Goal: Information Seeking & Learning: Check status

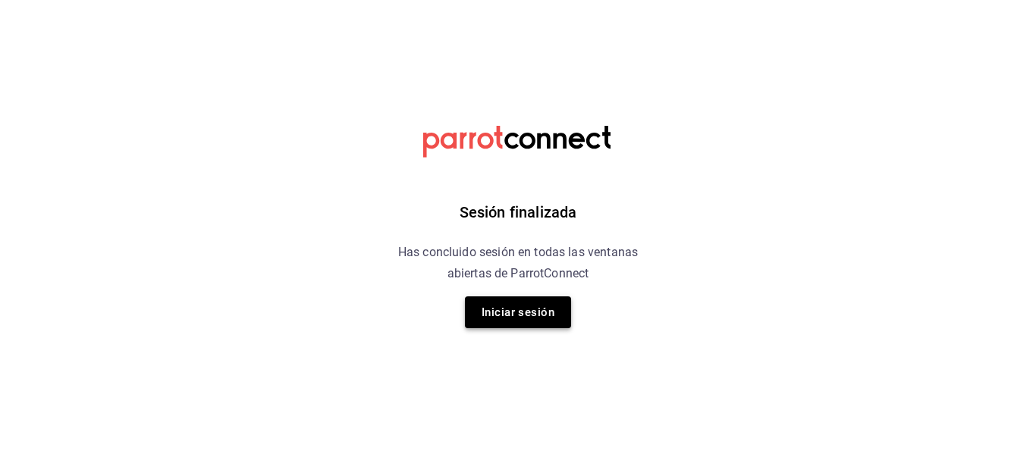
click at [522, 299] on button "Iniciar sesión" at bounding box center [518, 313] width 106 height 32
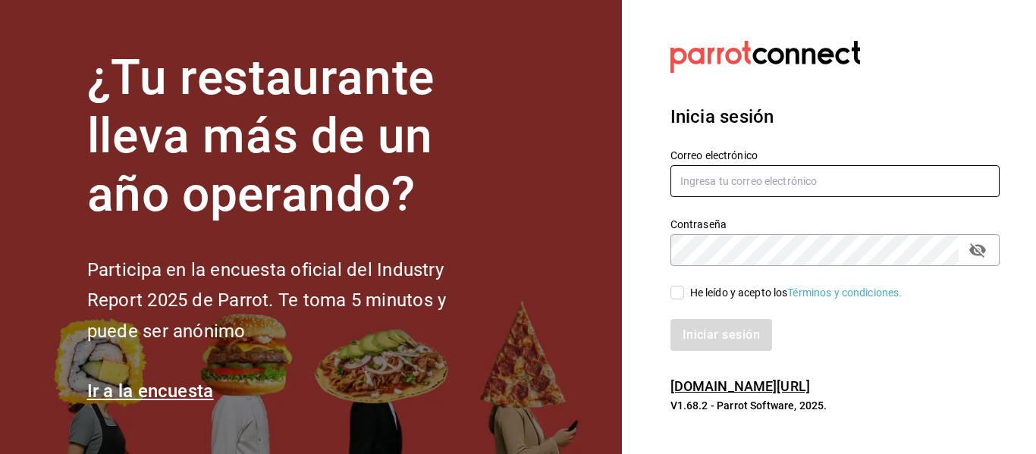
type input "[EMAIL_ADDRESS][DOMAIN_NAME]"
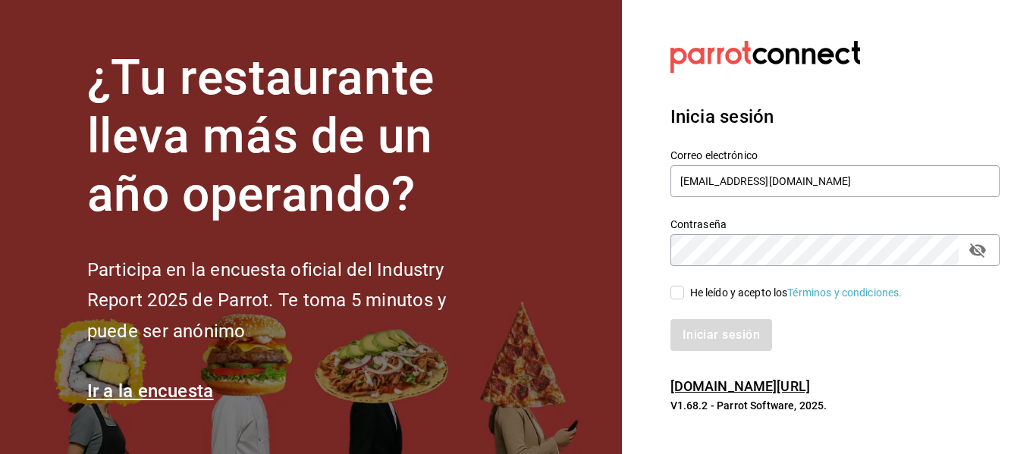
click at [693, 277] on div "He leído y acepto los Términos y condiciones." at bounding box center [825, 283] width 347 height 35
click at [687, 292] on span "He leído y acepto los Términos y condiciones." at bounding box center [793, 293] width 219 height 16
click at [684, 292] on input "He leído y acepto los Términos y condiciones." at bounding box center [678, 293] width 14 height 14
checkbox input "true"
click at [692, 333] on button "Iniciar sesión" at bounding box center [722, 335] width 103 height 32
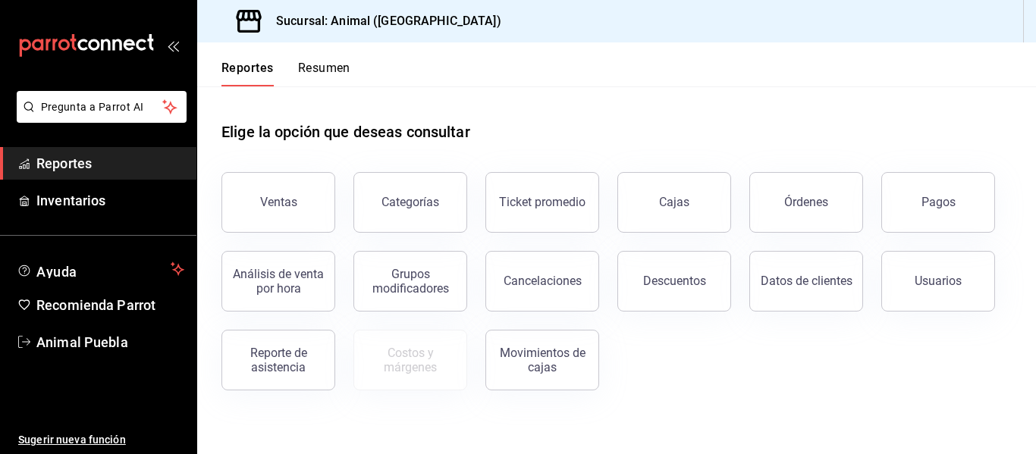
click at [285, 189] on button "Ventas" at bounding box center [279, 202] width 114 height 61
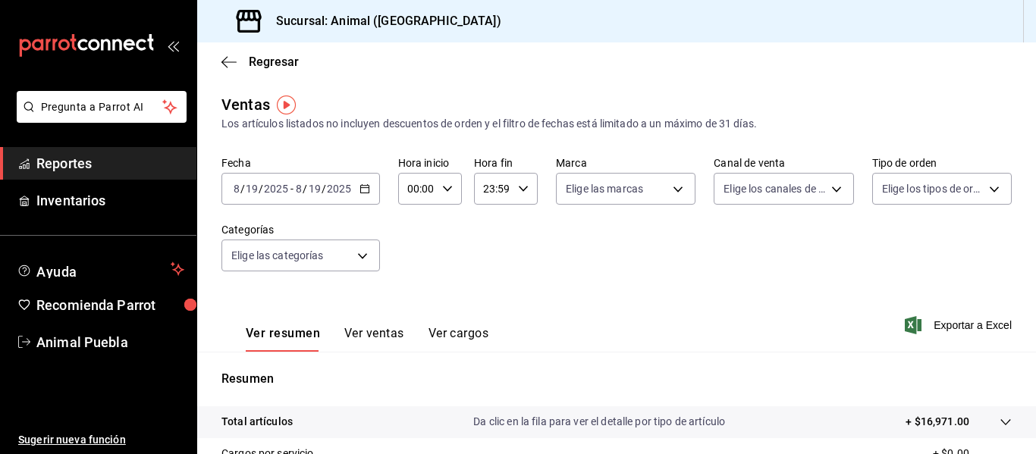
click at [344, 196] on div "2025-08-19 8 / 19 / 2025 - 2025-08-19 8 / 19 / 2025" at bounding box center [301, 189] width 159 height 32
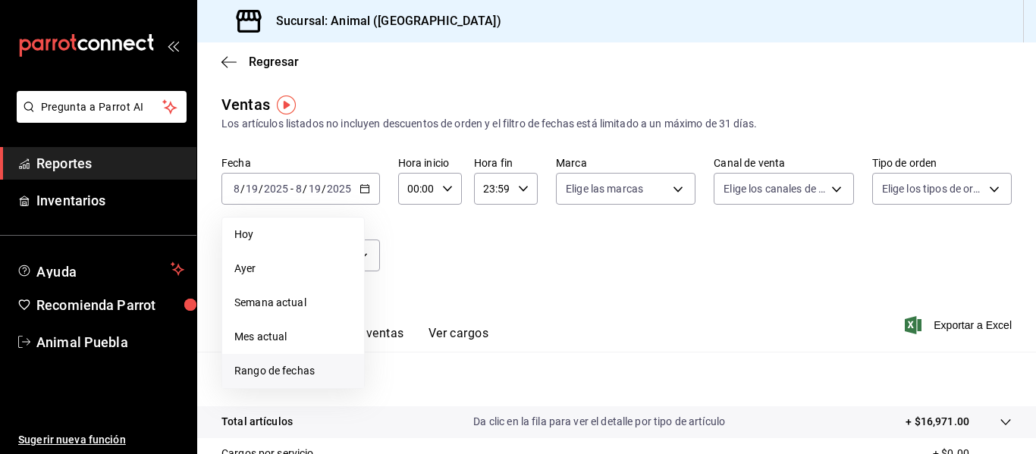
click at [280, 364] on span "Rango de fechas" at bounding box center [293, 371] width 118 height 16
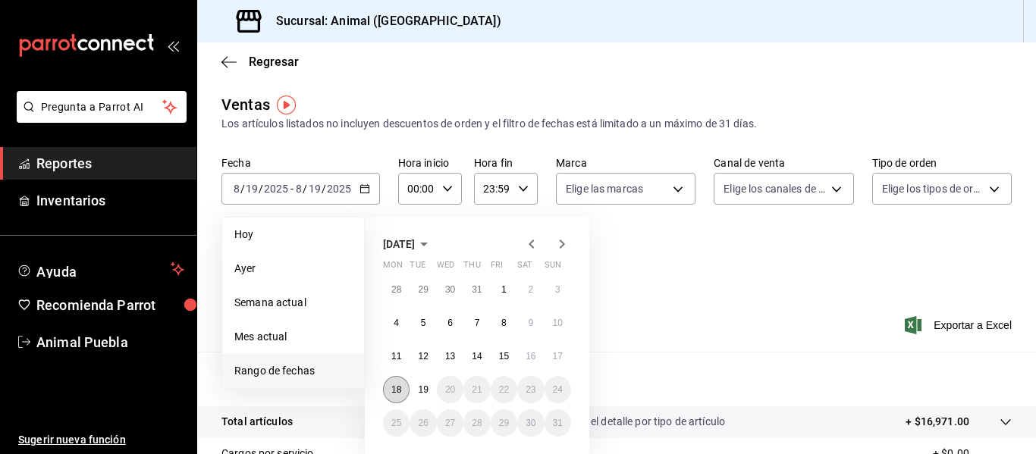
click at [400, 385] on abbr "18" at bounding box center [396, 390] width 10 height 11
click at [419, 388] on abbr "19" at bounding box center [423, 390] width 10 height 11
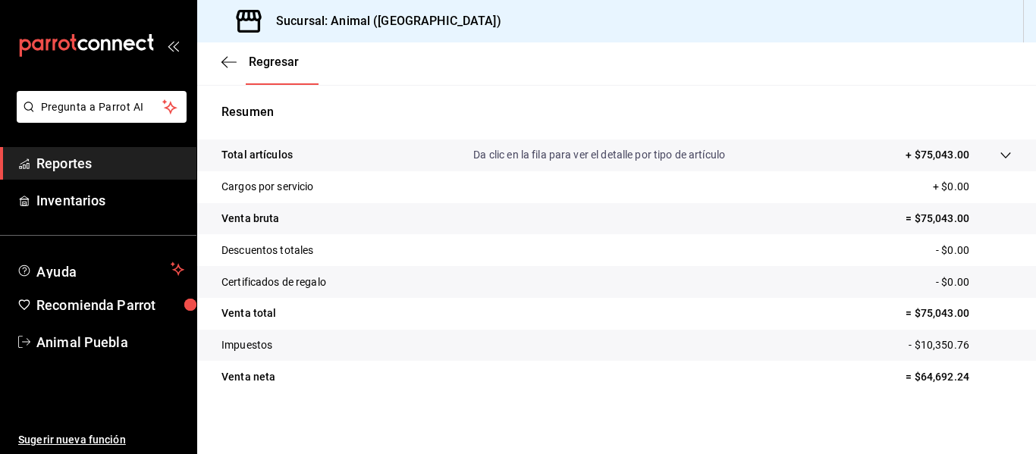
scroll to position [272, 0]
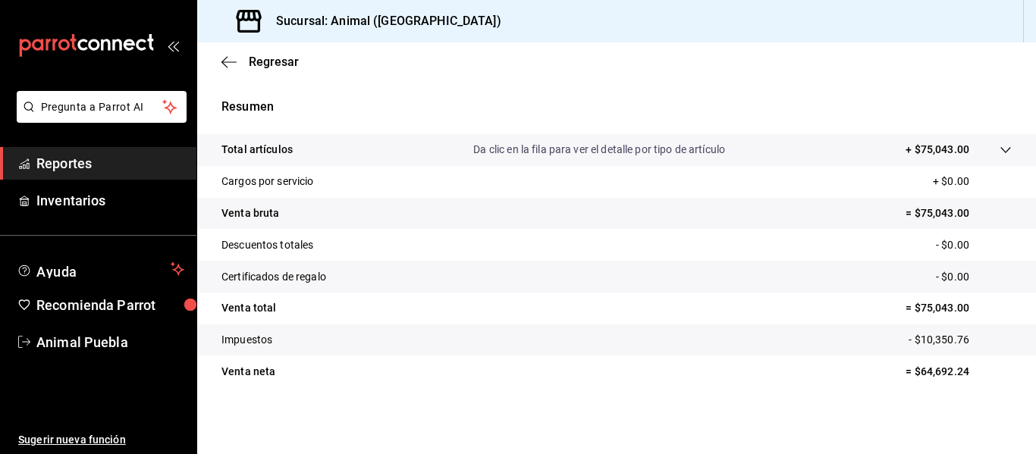
click at [961, 162] on tr "Total artículos Da clic en la fila para ver el detalle por tipo de artículo + $…" at bounding box center [616, 150] width 839 height 32
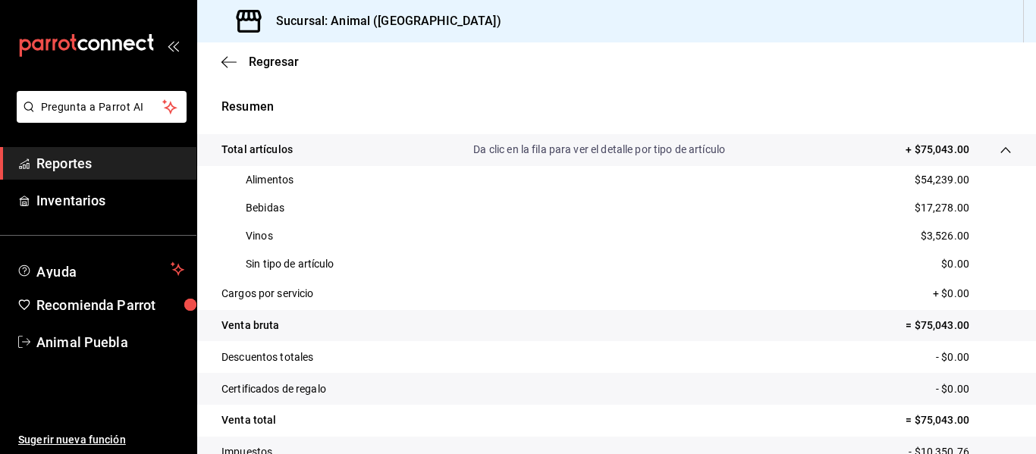
click at [760, 44] on div "Regresar" at bounding box center [616, 61] width 839 height 39
click at [731, 67] on div "Regresar" at bounding box center [616, 61] width 839 height 39
drag, startPoint x: 797, startPoint y: 50, endPoint x: 674, endPoint y: 215, distance: 205.9
click at [797, 50] on div "Regresar" at bounding box center [616, 61] width 839 height 39
